Goal: Ask a question: Seek information or help from site administrators or community

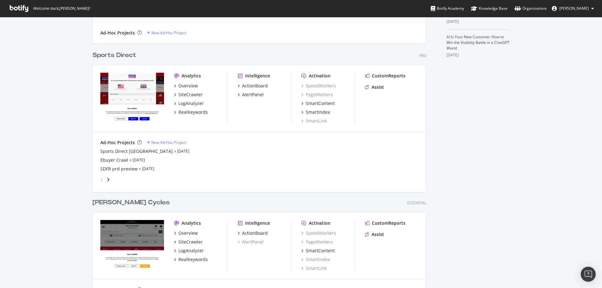
scroll to position [251, 0]
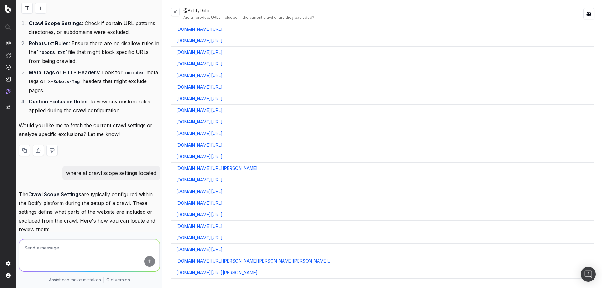
scroll to position [157, 0]
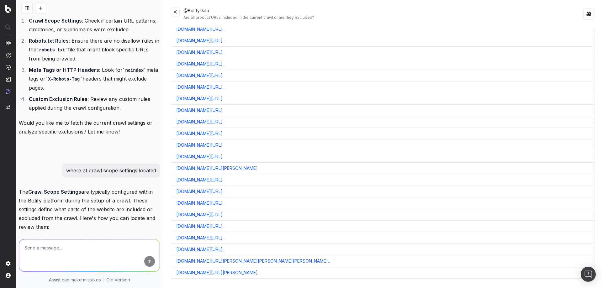
click at [2, 94] on nav at bounding box center [8, 144] width 16 height 288
click at [2, 95] on nav at bounding box center [8, 144] width 16 height 288
click at [4, 92] on nav at bounding box center [8, 144] width 16 height 288
click at [6, 91] on img at bounding box center [8, 91] width 5 height 5
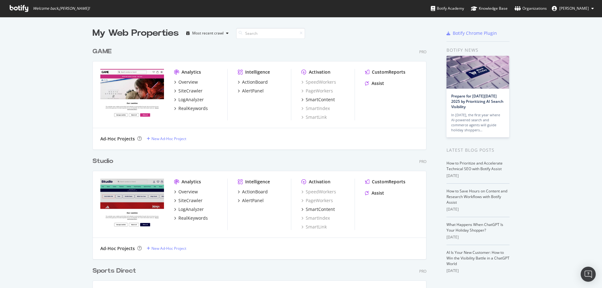
scroll to position [498, 334]
click at [188, 92] on div "SiteCrawler" at bounding box center [190, 91] width 24 height 6
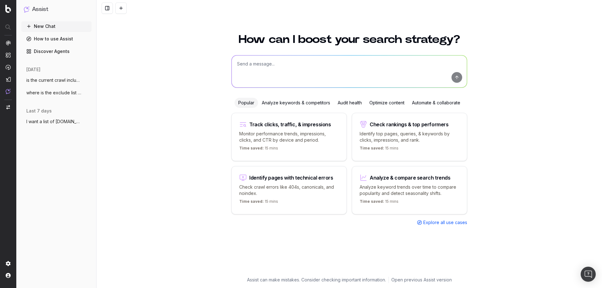
click at [287, 79] on textarea at bounding box center [349, 71] width 235 height 32
drag, startPoint x: 325, startPoint y: 67, endPoint x: 285, endPoint y: 71, distance: 39.8
click at [285, 71] on textarea "is there a way to intergrate" at bounding box center [349, 71] width 235 height 32
drag, startPoint x: 285, startPoint y: 61, endPoint x: 269, endPoint y: 76, distance: 21.8
click at [269, 76] on textarea "is there a way to intergrade" at bounding box center [349, 71] width 235 height 32
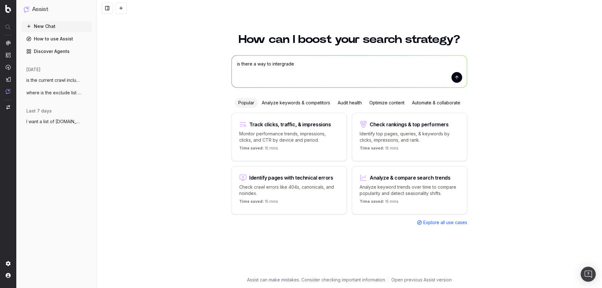
drag, startPoint x: 295, startPoint y: 65, endPoint x: 287, endPoint y: 66, distance: 8.2
click at [287, 66] on textarea "is there a way to intergrade" at bounding box center [349, 71] width 235 height 32
click at [285, 65] on textarea "is there a way to intergrade" at bounding box center [349, 71] width 235 height 32
type textarea "is there a way to integrate botify to ga4"
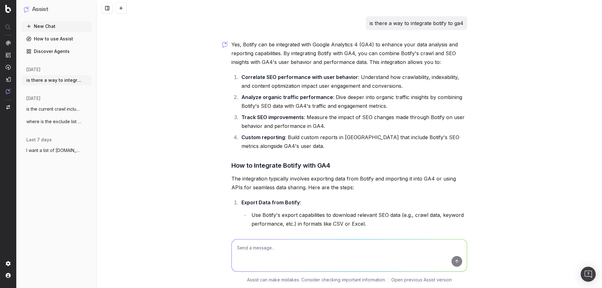
scroll to position [132, 0]
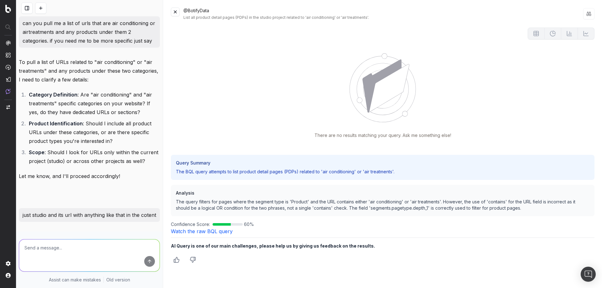
scroll to position [740, 0]
